Goal: Transaction & Acquisition: Download file/media

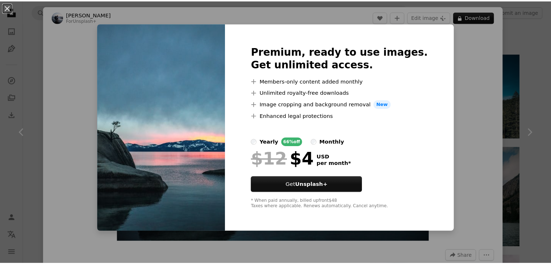
scroll to position [580, 0]
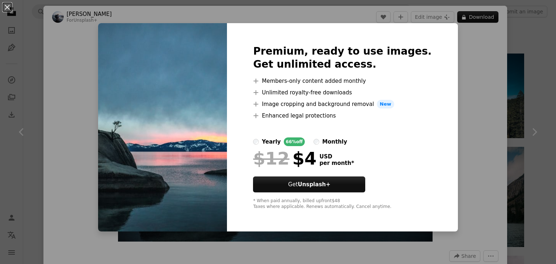
click at [444, 99] on div "An X shape Premium, ready to use images. Get unlimited access. A plus sign Memb…" at bounding box center [278, 132] width 556 height 264
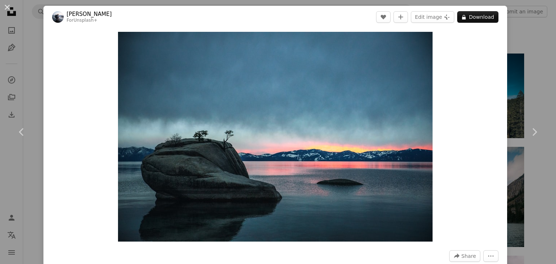
click at [539, 73] on div "An X shape Chevron left Chevron right [PERSON_NAME] For Unsplash+ A heart A plu…" at bounding box center [278, 132] width 556 height 264
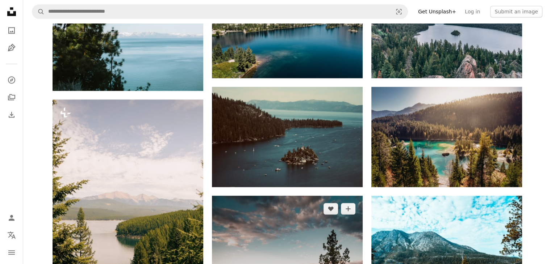
scroll to position [978, 0]
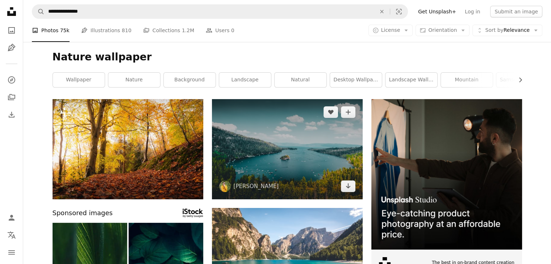
scroll to position [36, 0]
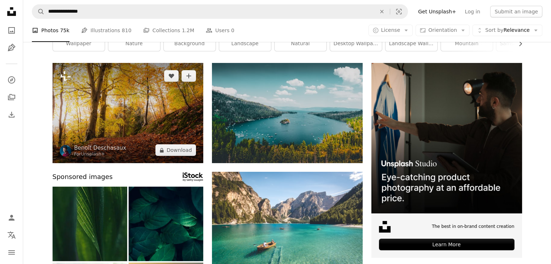
click at [165, 137] on img at bounding box center [128, 113] width 151 height 100
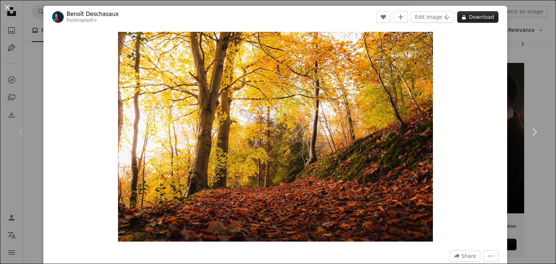
click at [473, 18] on button "A lock Download" at bounding box center [477, 17] width 41 height 12
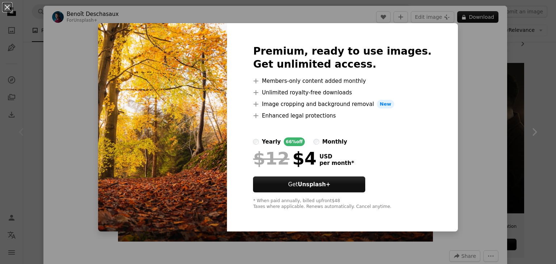
click at [461, 148] on div "An X shape Premium, ready to use images. Get unlimited access. A plus sign Memb…" at bounding box center [278, 132] width 556 height 264
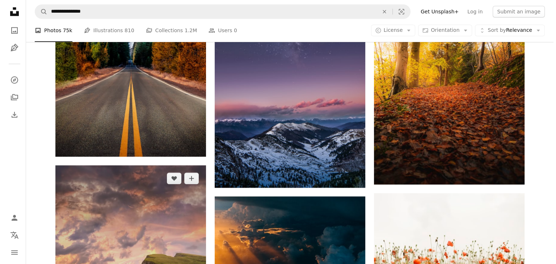
scroll to position [833, 0]
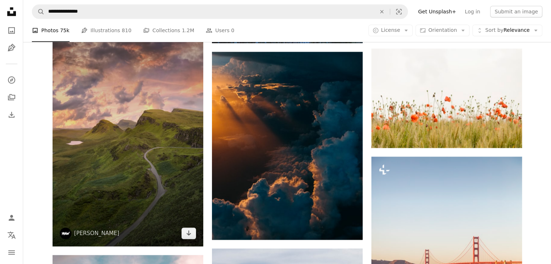
click at [114, 165] on img at bounding box center [128, 134] width 151 height 226
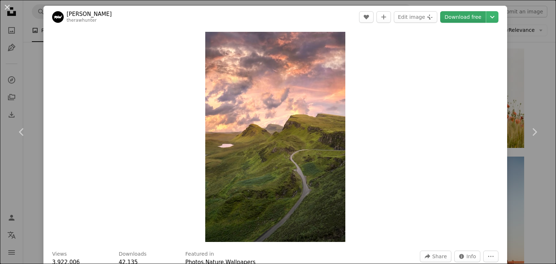
click at [464, 19] on link "Download free" at bounding box center [463, 17] width 46 height 12
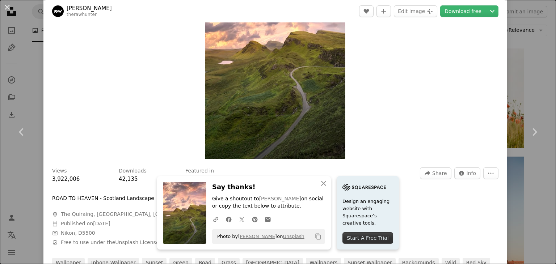
scroll to position [145, 0]
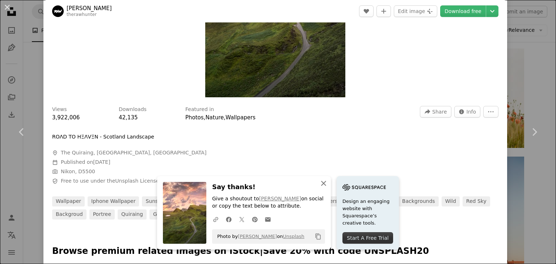
click at [322, 184] on icon "An X shape" at bounding box center [323, 183] width 9 height 9
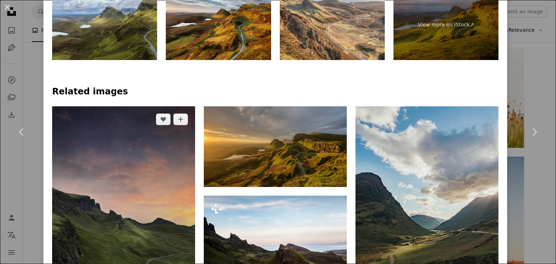
scroll to position [580, 0]
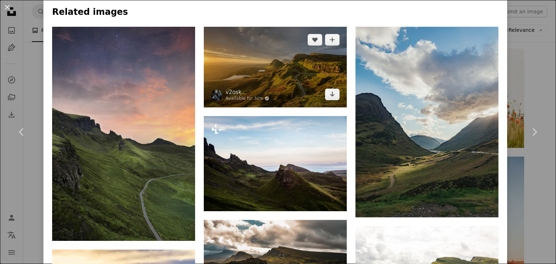
click at [264, 87] on img at bounding box center [275, 67] width 143 height 81
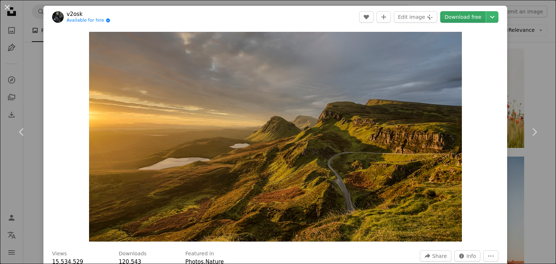
click at [461, 15] on link "Download free" at bounding box center [463, 17] width 46 height 12
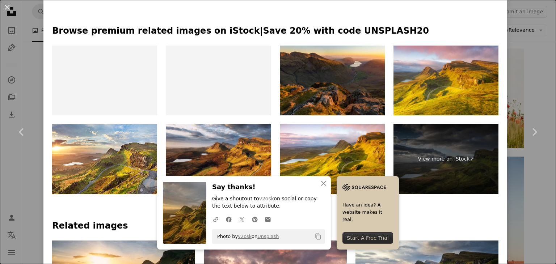
scroll to position [398, 0]
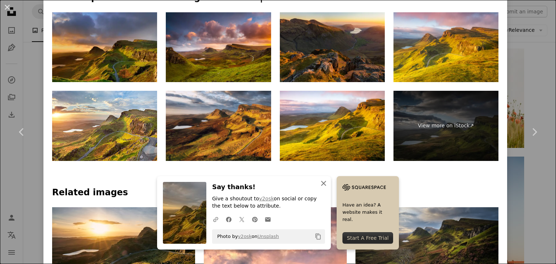
click at [319, 185] on icon "An X shape" at bounding box center [323, 183] width 9 height 9
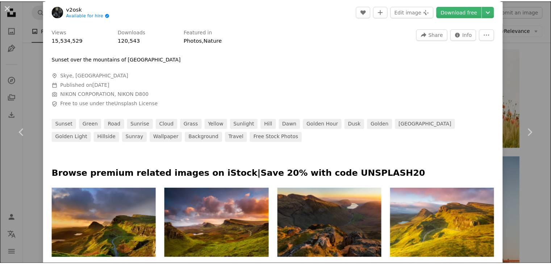
scroll to position [195, 0]
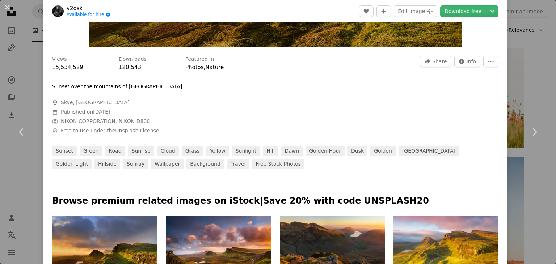
click at [515, 55] on div "An X shape Chevron left Chevron right v2osk Available for hire A checkmark insi…" at bounding box center [278, 132] width 556 height 264
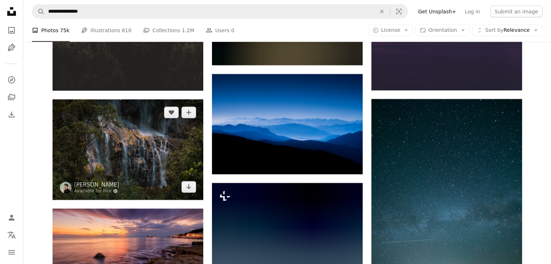
scroll to position [2065, 0]
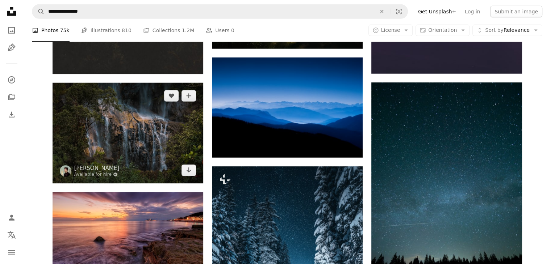
click at [138, 145] on img at bounding box center [128, 133] width 151 height 100
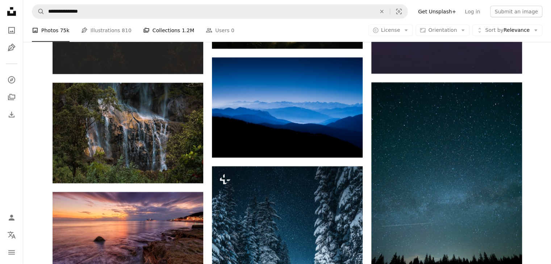
click at [155, 24] on link "A stack of folders Collections 1.2M" at bounding box center [168, 30] width 51 height 23
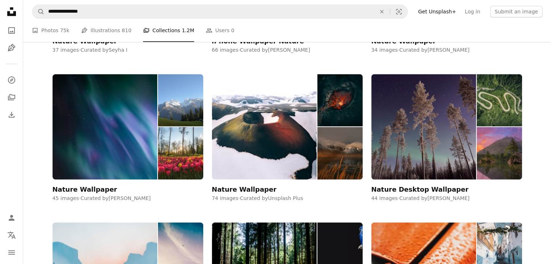
scroll to position [869, 0]
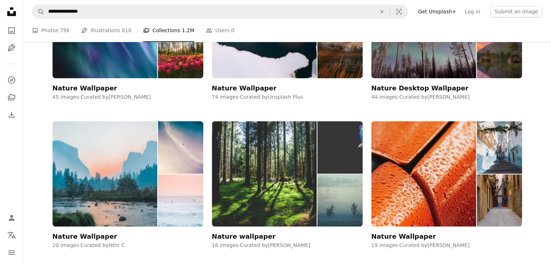
click at [251, 185] on img at bounding box center [264, 173] width 105 height 105
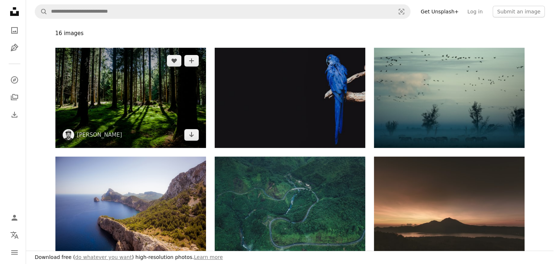
scroll to position [109, 0]
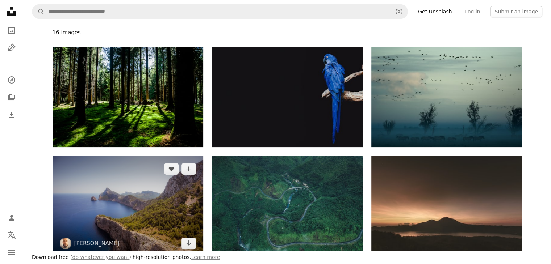
click at [150, 199] on img at bounding box center [128, 206] width 151 height 101
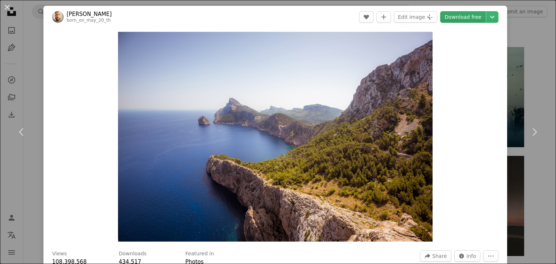
click at [452, 18] on link "Download free" at bounding box center [463, 17] width 46 height 12
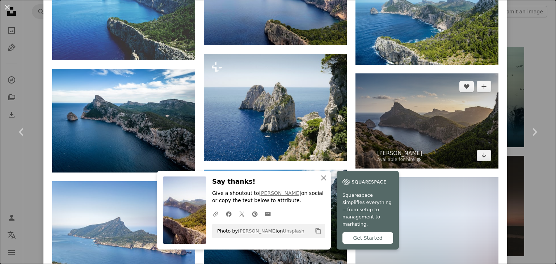
scroll to position [724, 0]
